Goal: Task Accomplishment & Management: Manage account settings

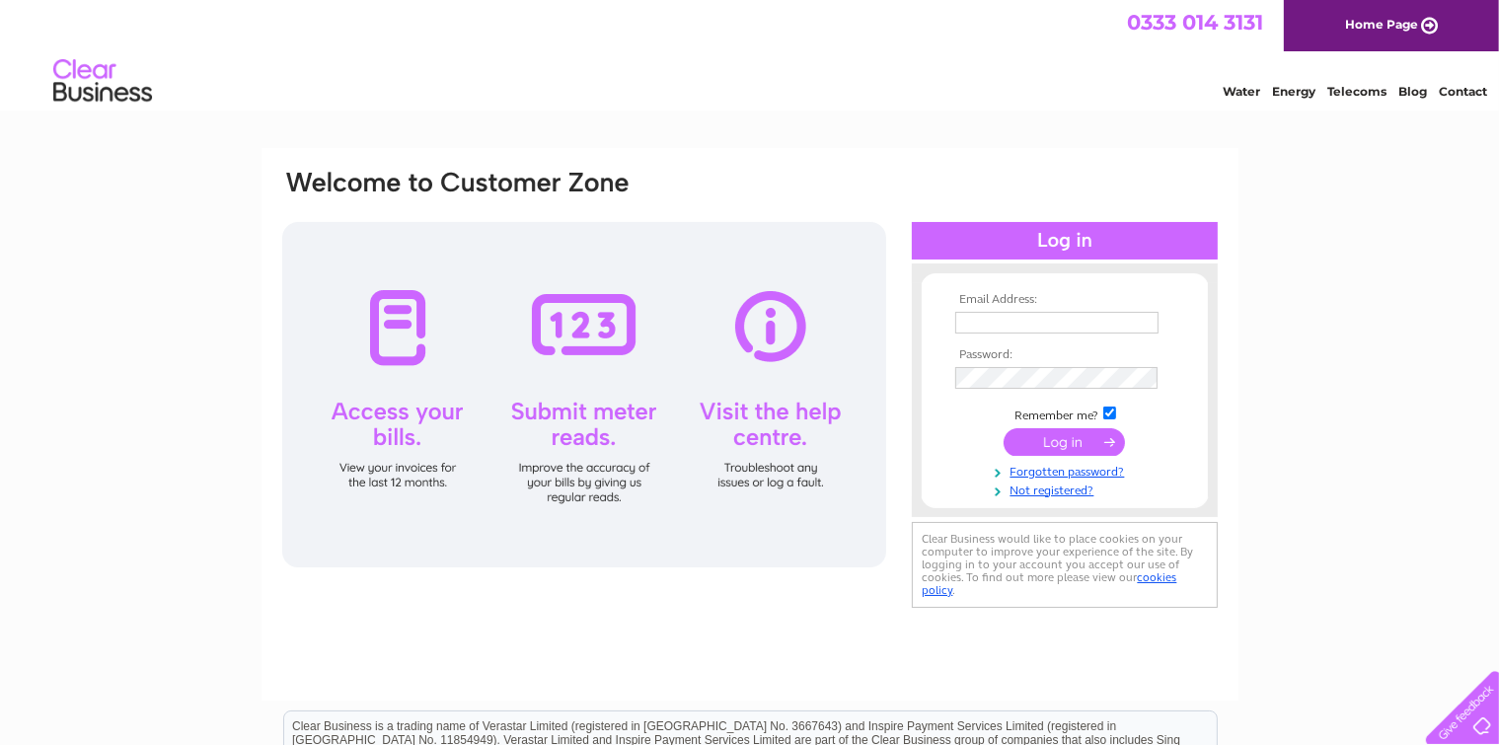
type input "brooklynfarmproducts@yahoo.com"
click at [1054, 443] on input "submit" at bounding box center [1063, 442] width 121 height 28
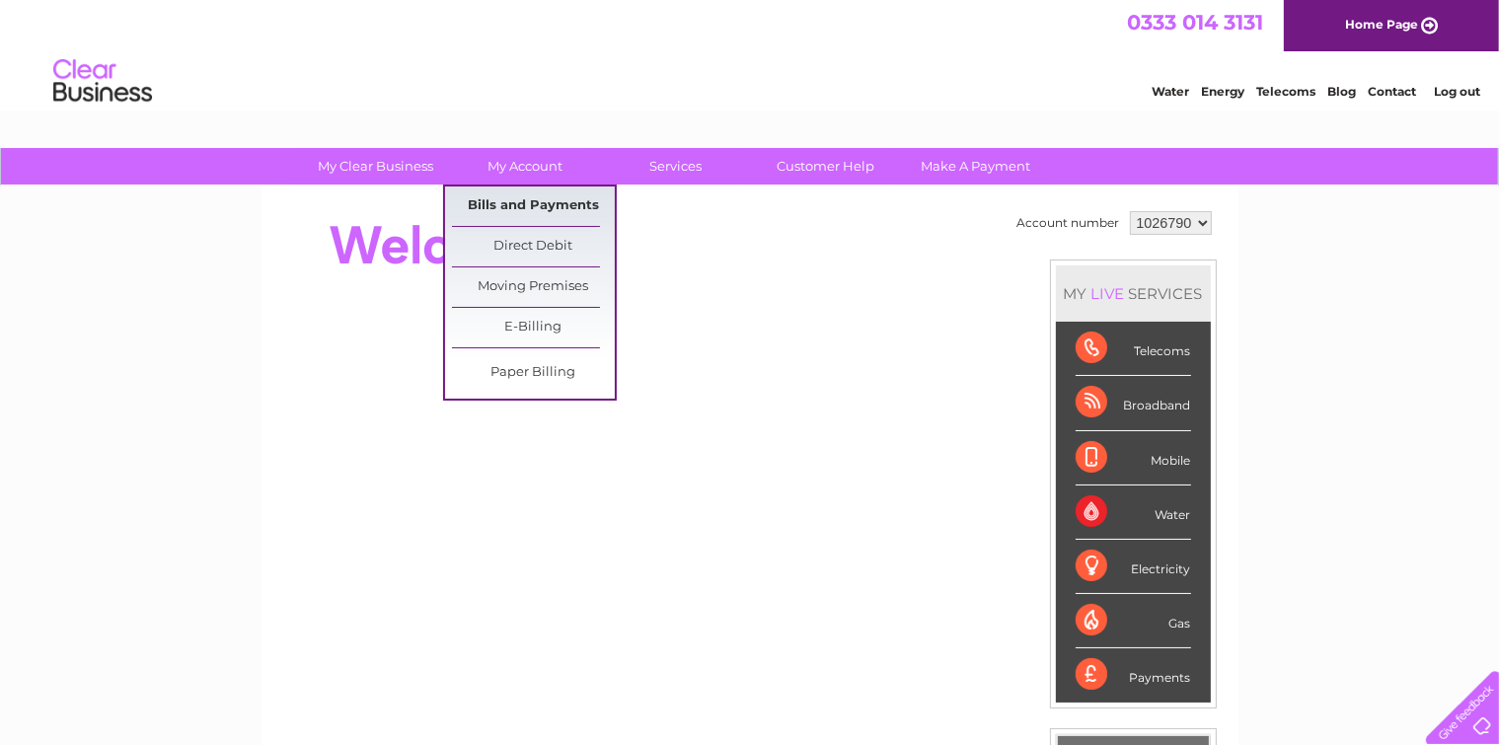
click at [531, 206] on link "Bills and Payments" at bounding box center [533, 205] width 163 height 39
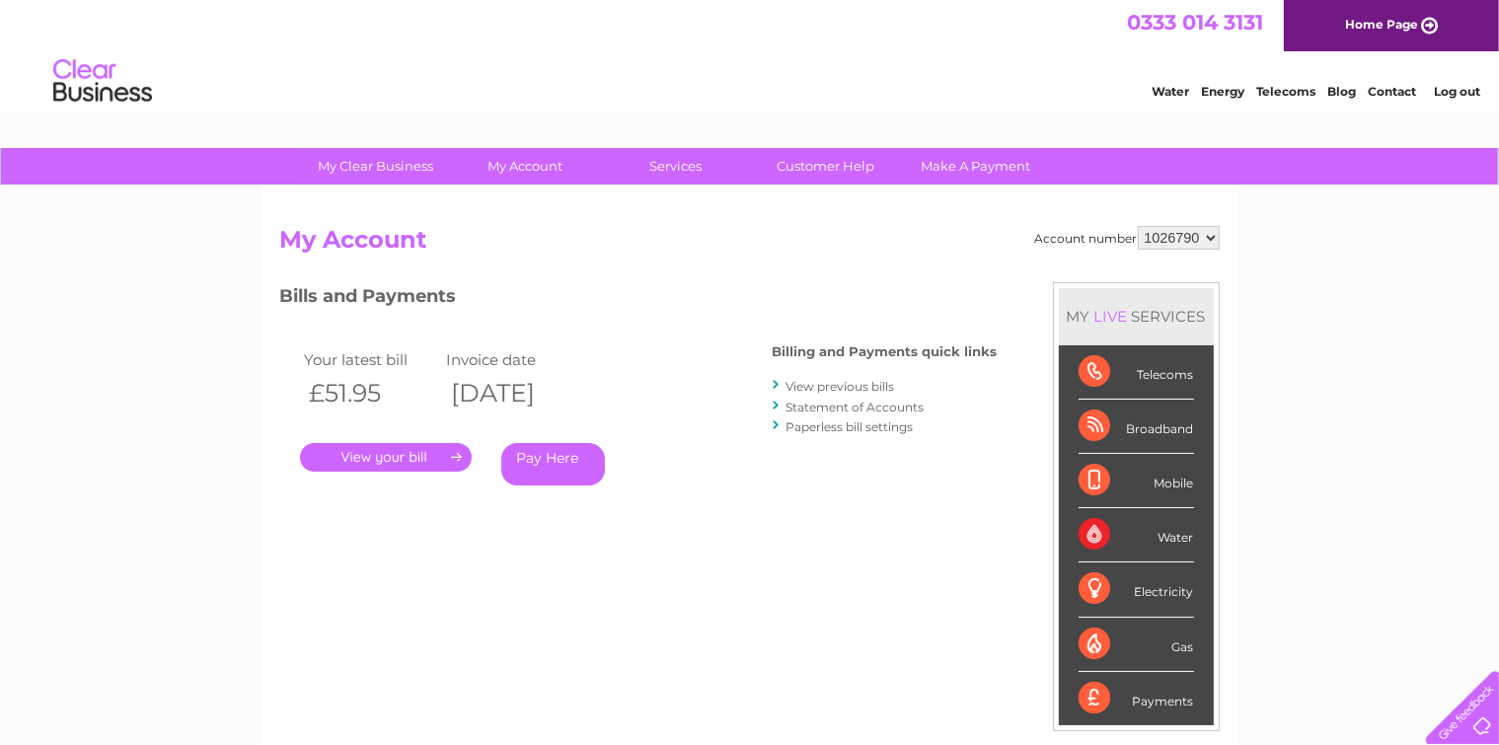
click at [384, 455] on link "." at bounding box center [386, 457] width 172 height 29
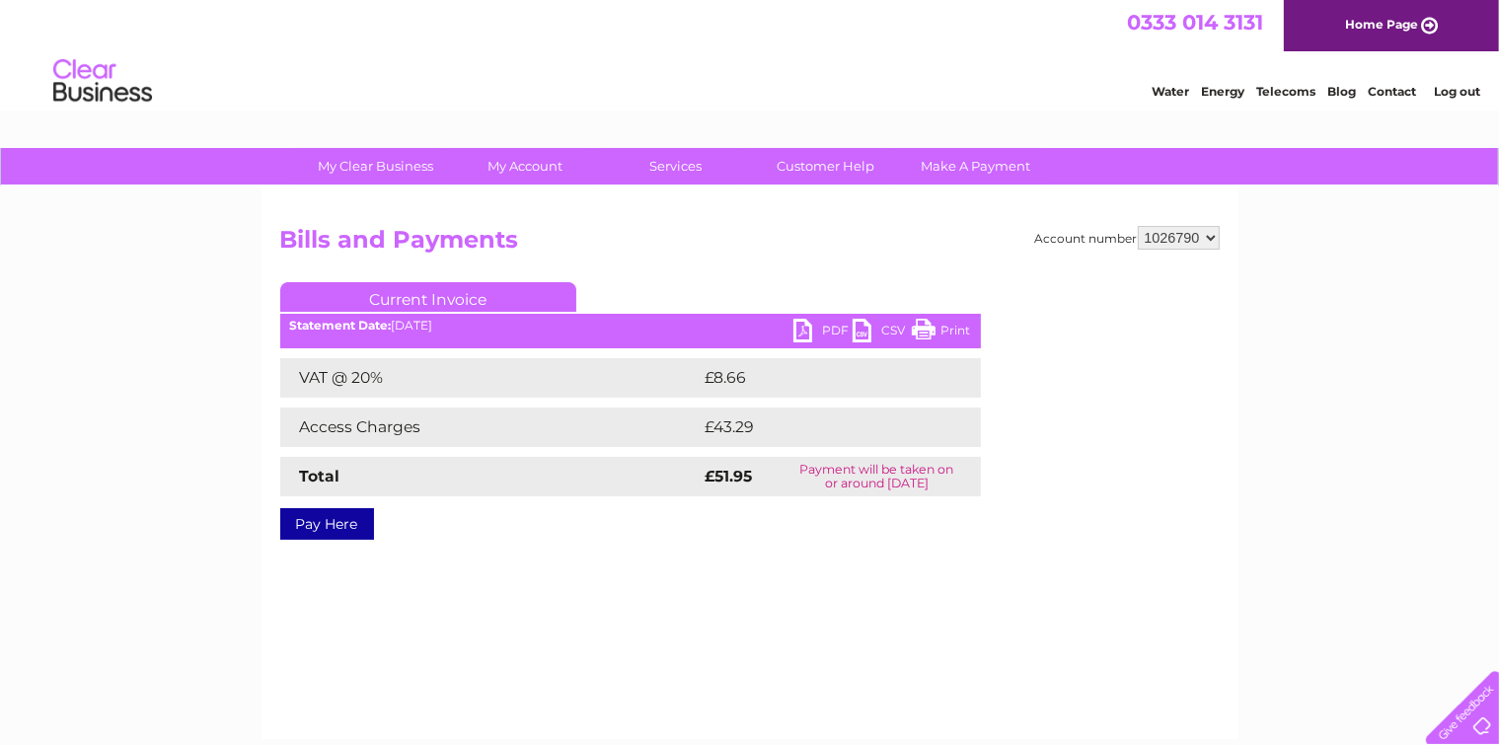
click at [800, 329] on link "PDF" at bounding box center [822, 333] width 59 height 29
